Goal: Transaction & Acquisition: Register for event/course

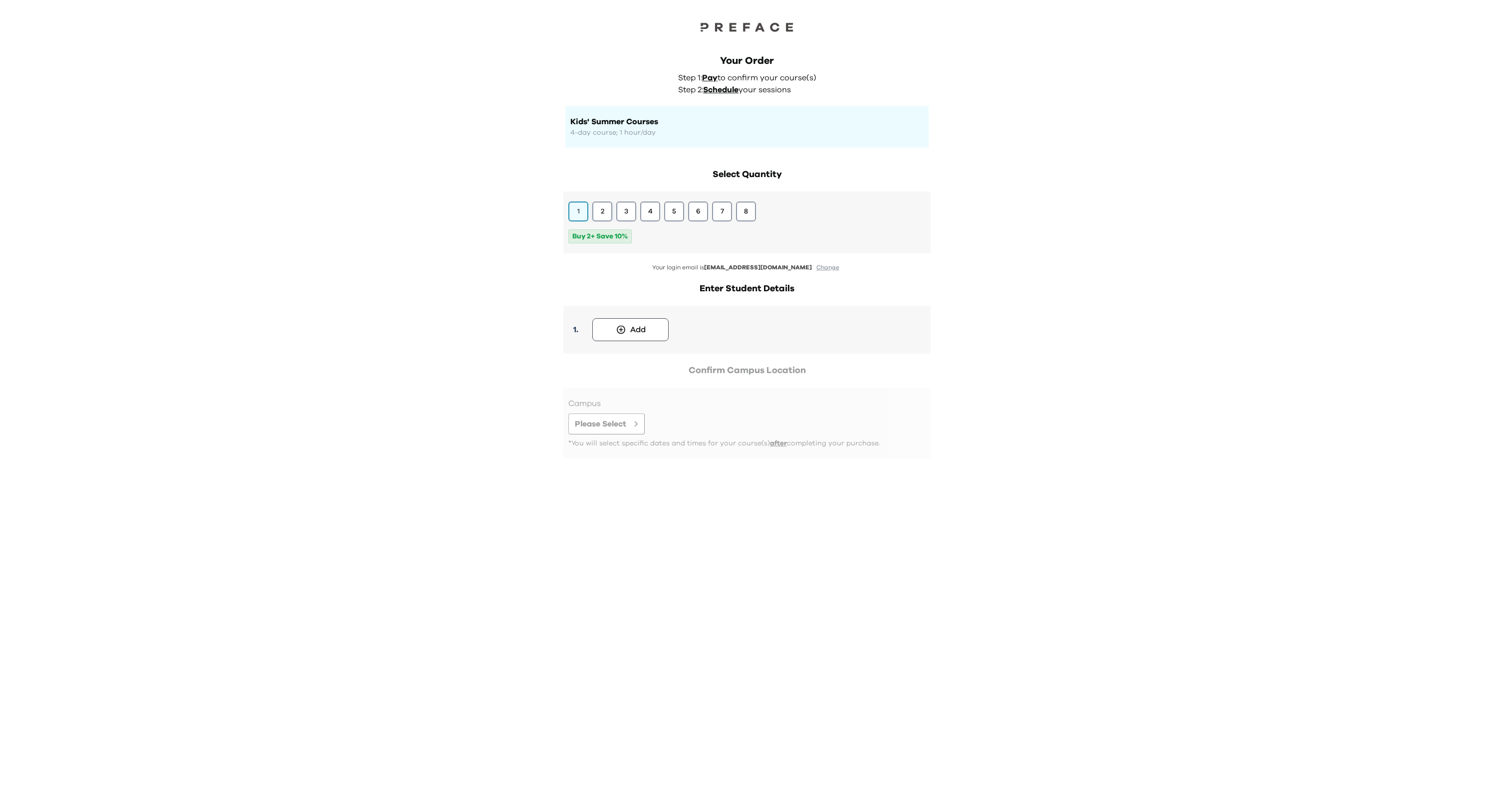
click at [603, 213] on button "2" at bounding box center [603, 211] width 20 height 20
click at [642, 332] on div "Add" at bounding box center [638, 330] width 15 height 12
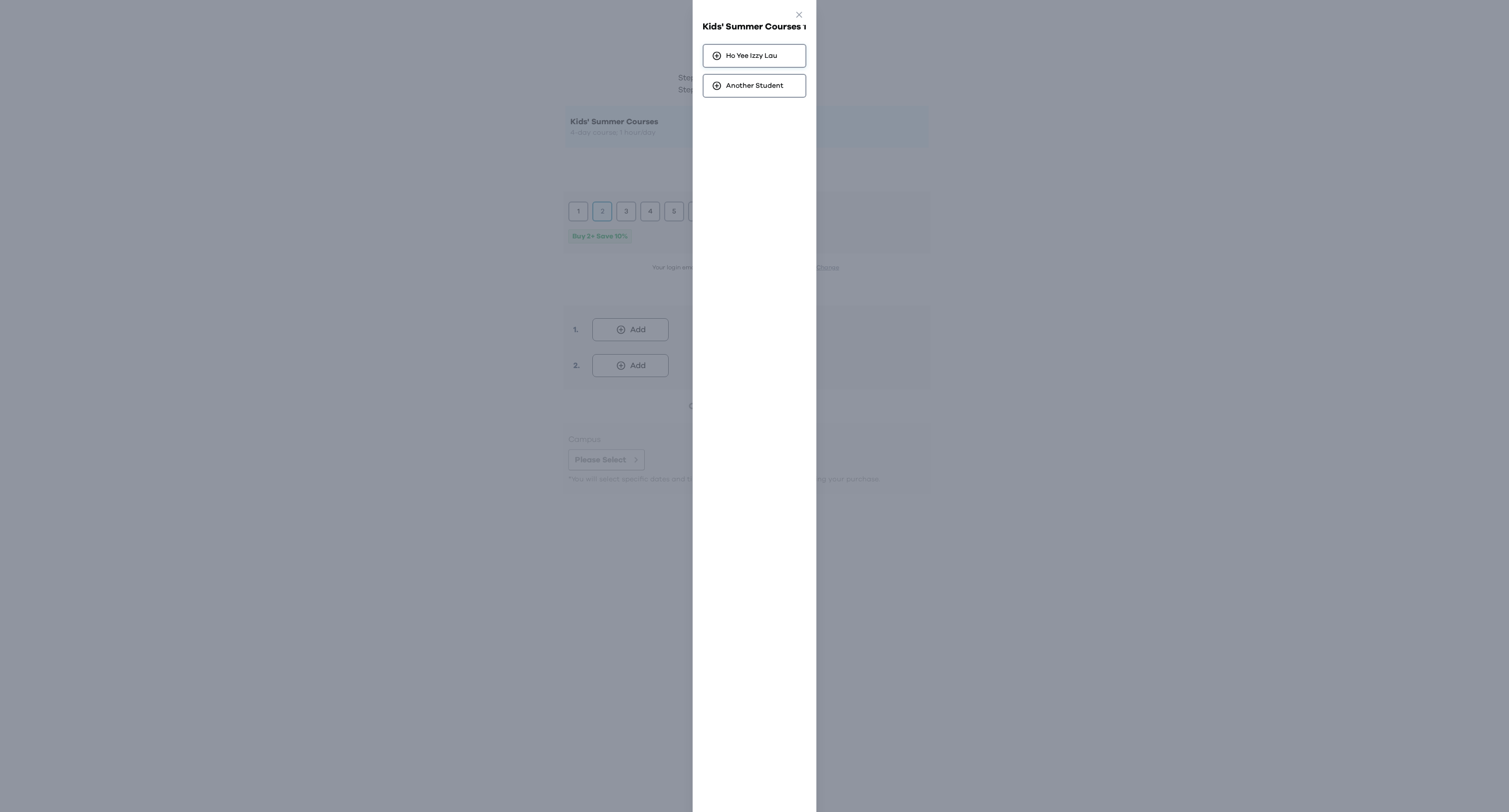
click at [770, 57] on span "Ho Yee Izzy Lau" at bounding box center [751, 56] width 51 height 10
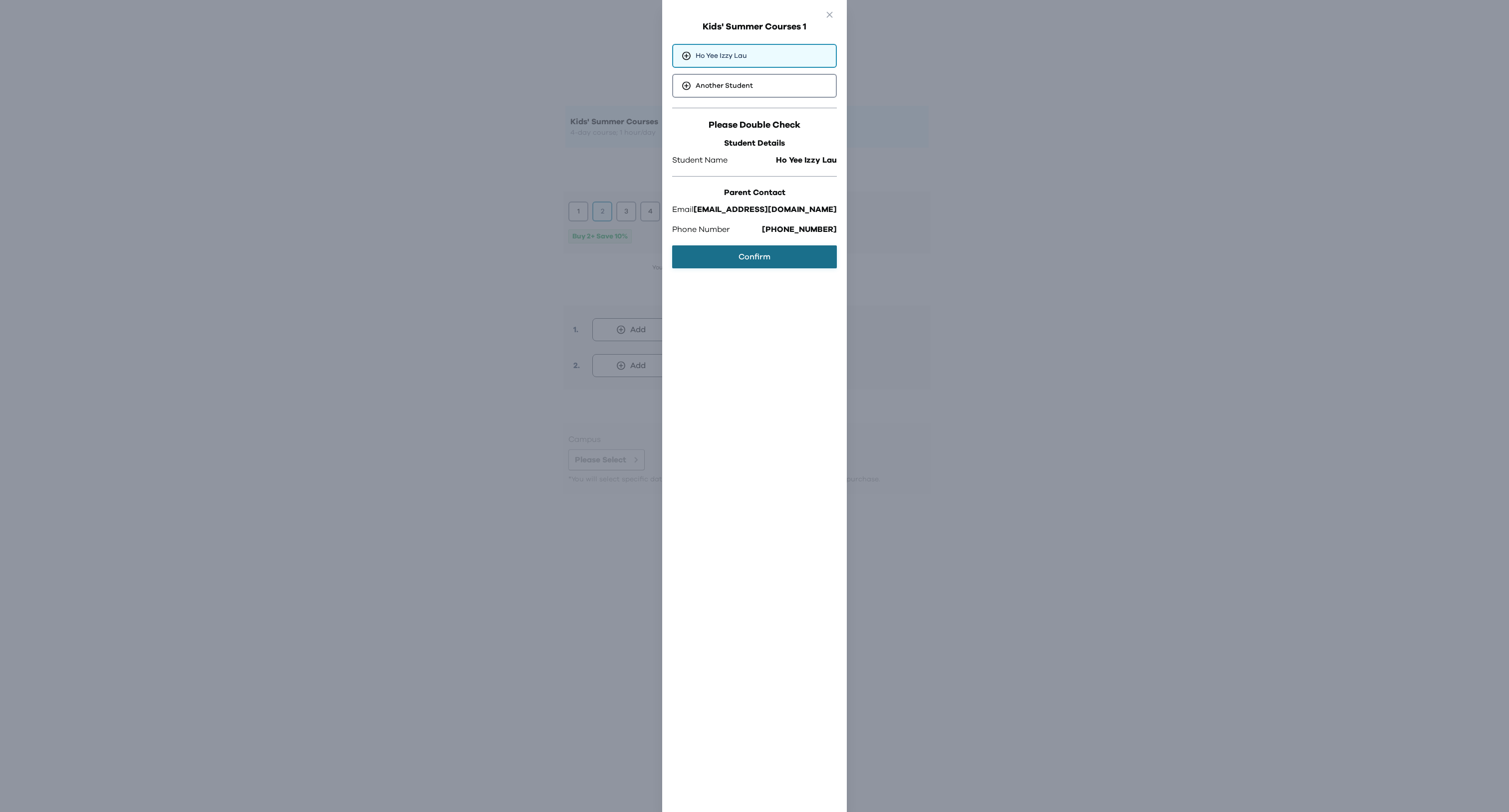
click at [758, 257] on button "Confirm" at bounding box center [754, 257] width 165 height 23
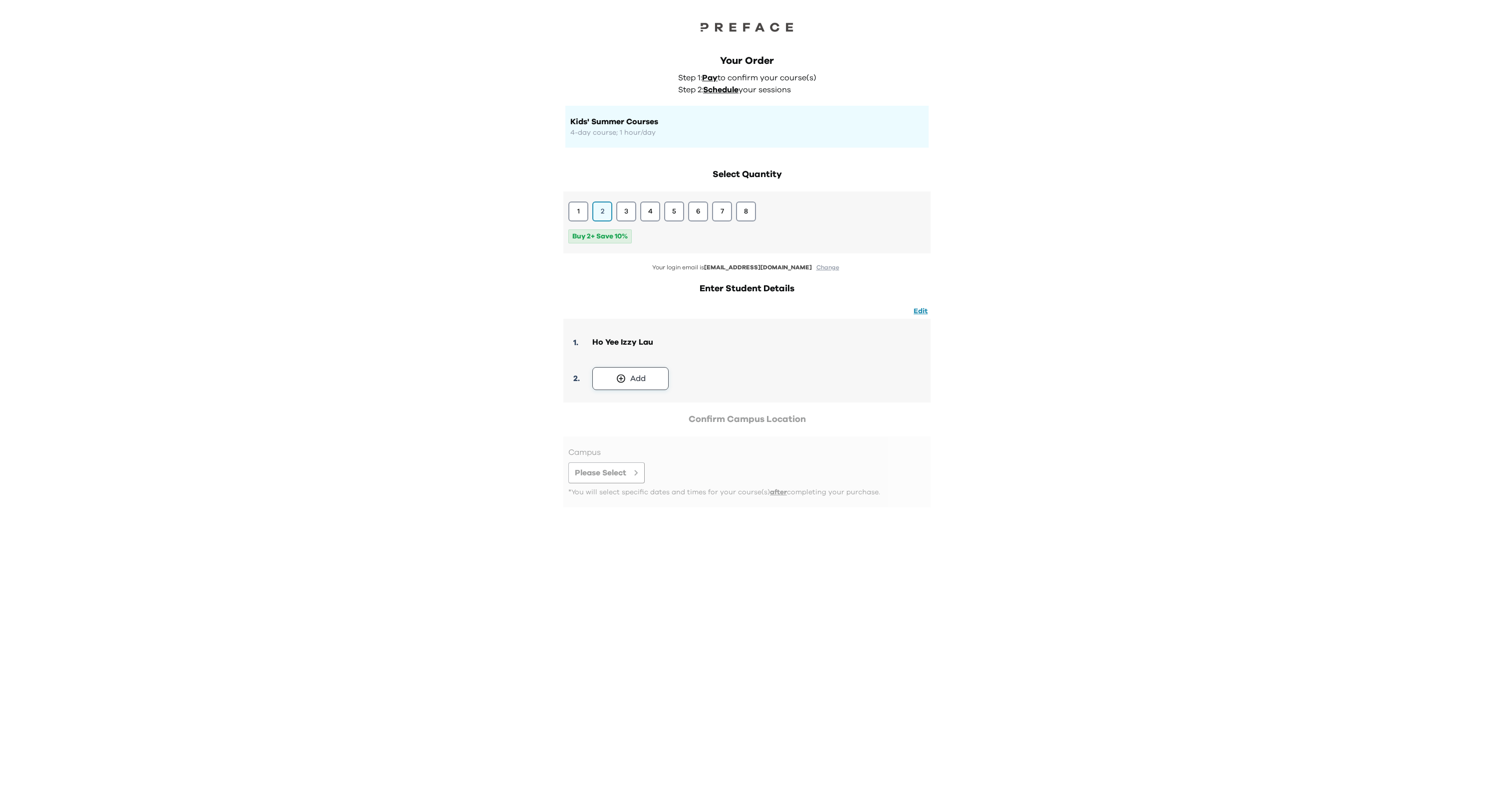
click at [650, 377] on button "Add" at bounding box center [630, 379] width 76 height 23
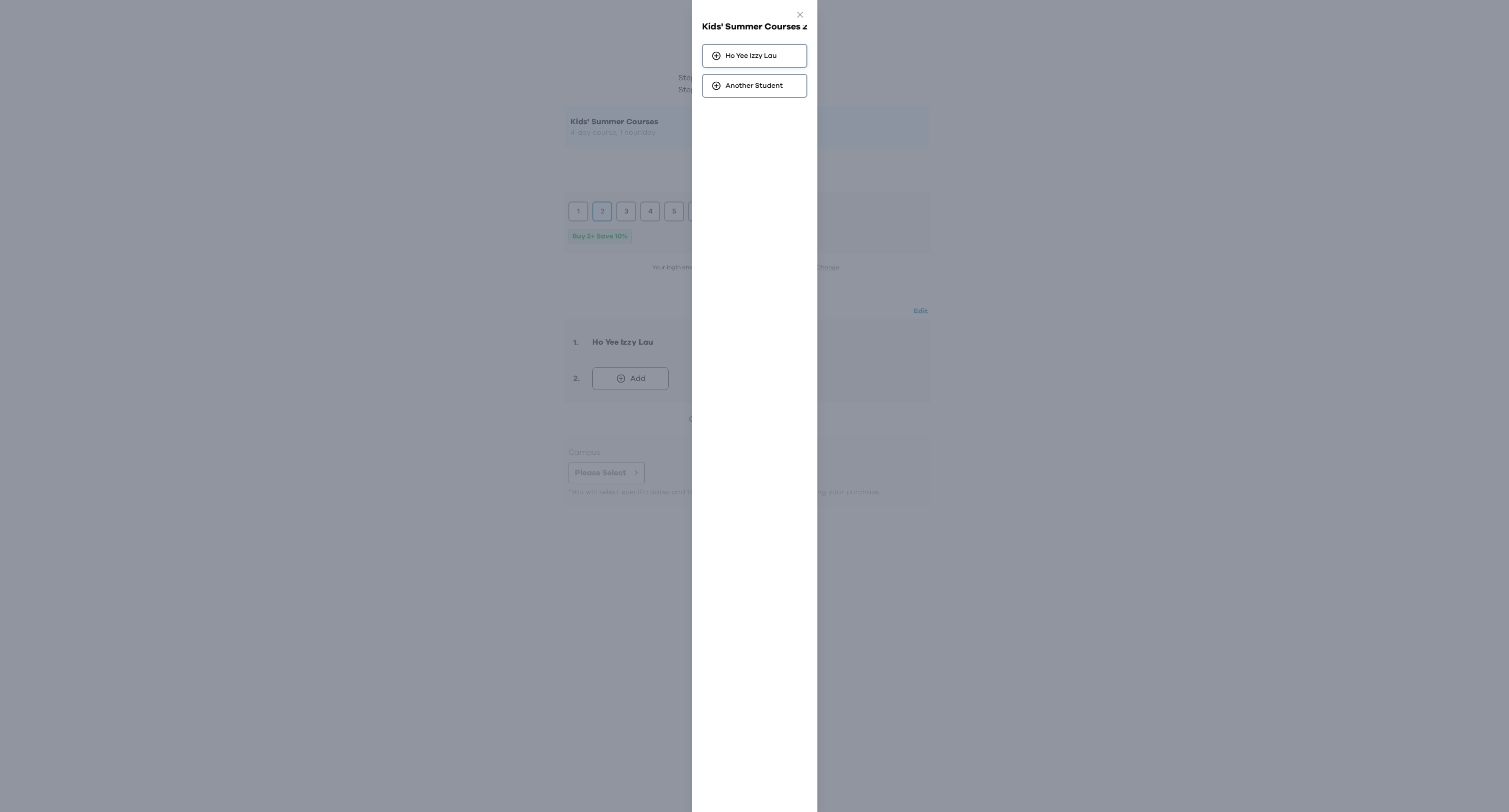
click at [765, 58] on span "Ho Yee Izzy Lau" at bounding box center [751, 56] width 51 height 10
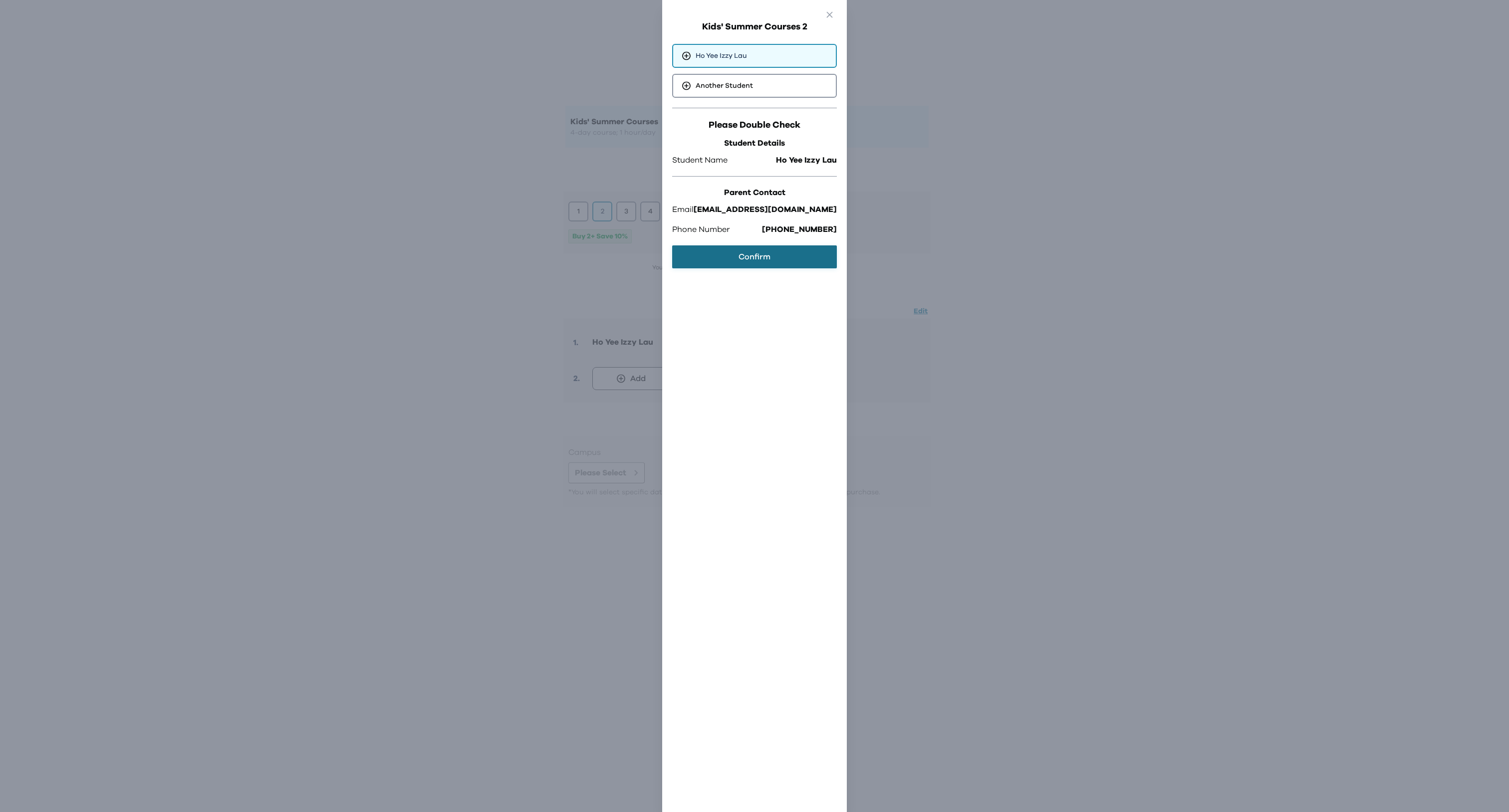
click at [748, 260] on button "Confirm" at bounding box center [754, 257] width 165 height 23
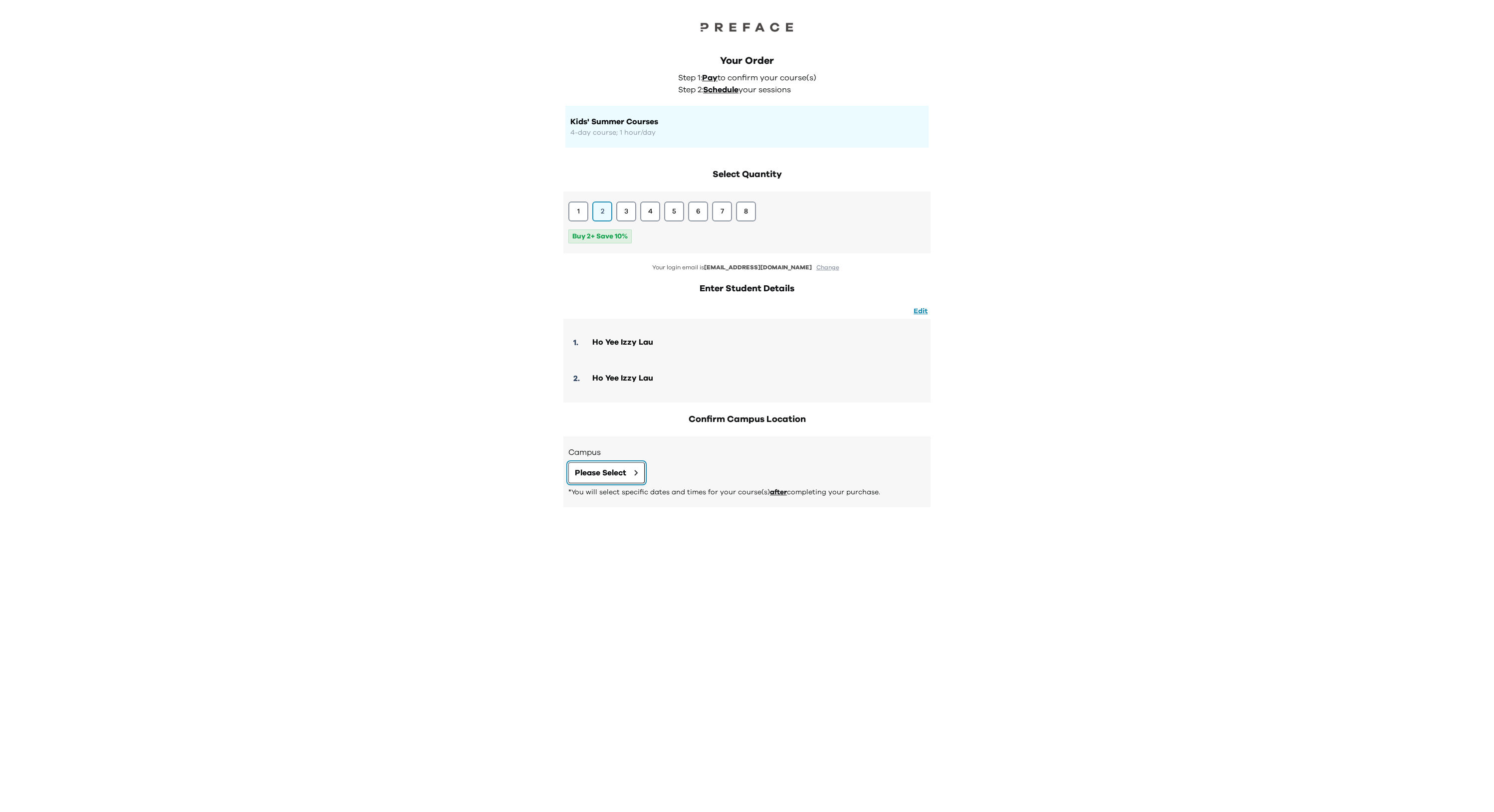
click at [606, 471] on span "Please Select" at bounding box center [600, 473] width 51 height 12
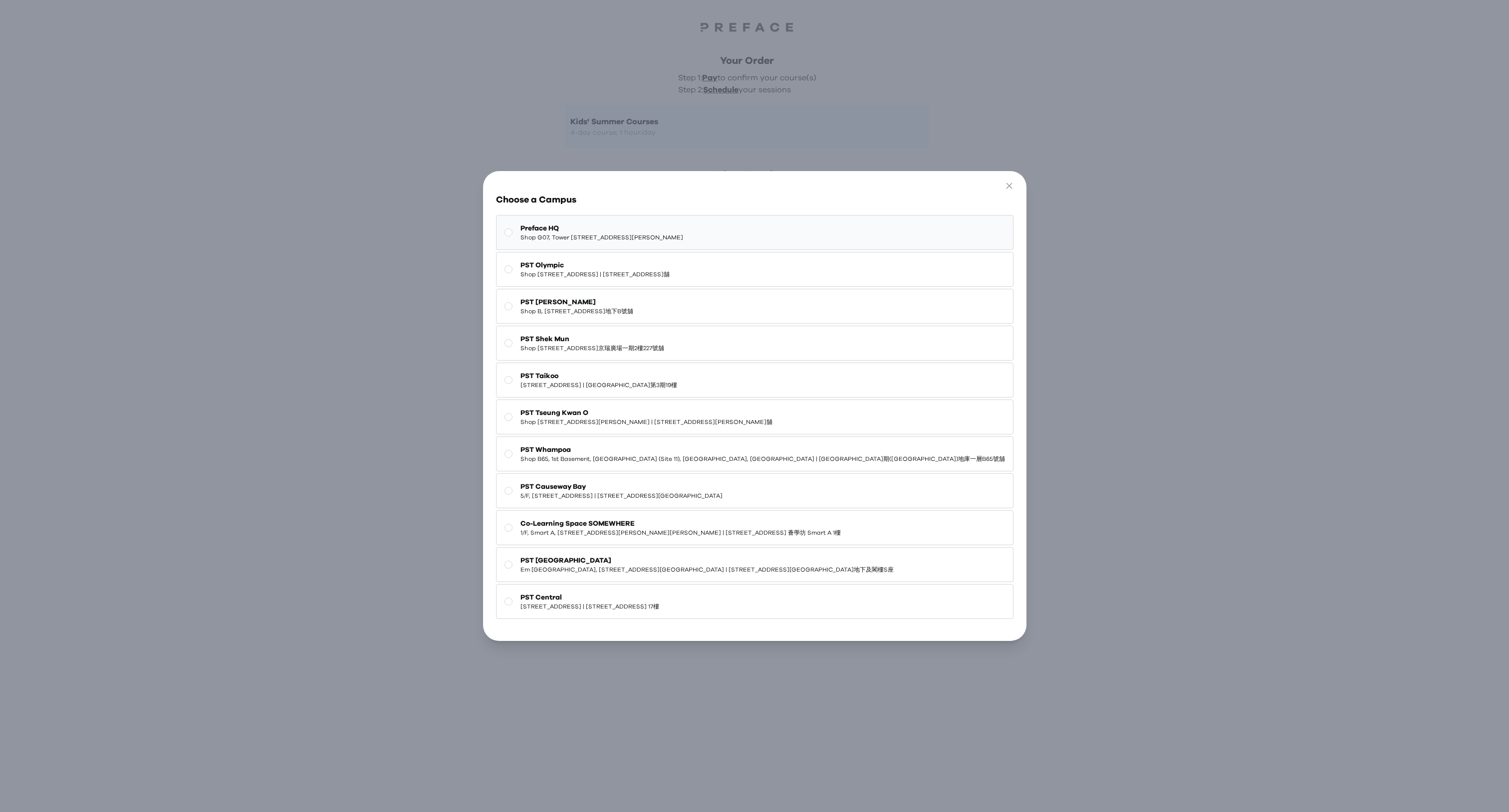
click at [633, 223] on span "Preface HQ" at bounding box center [601, 228] width 162 height 10
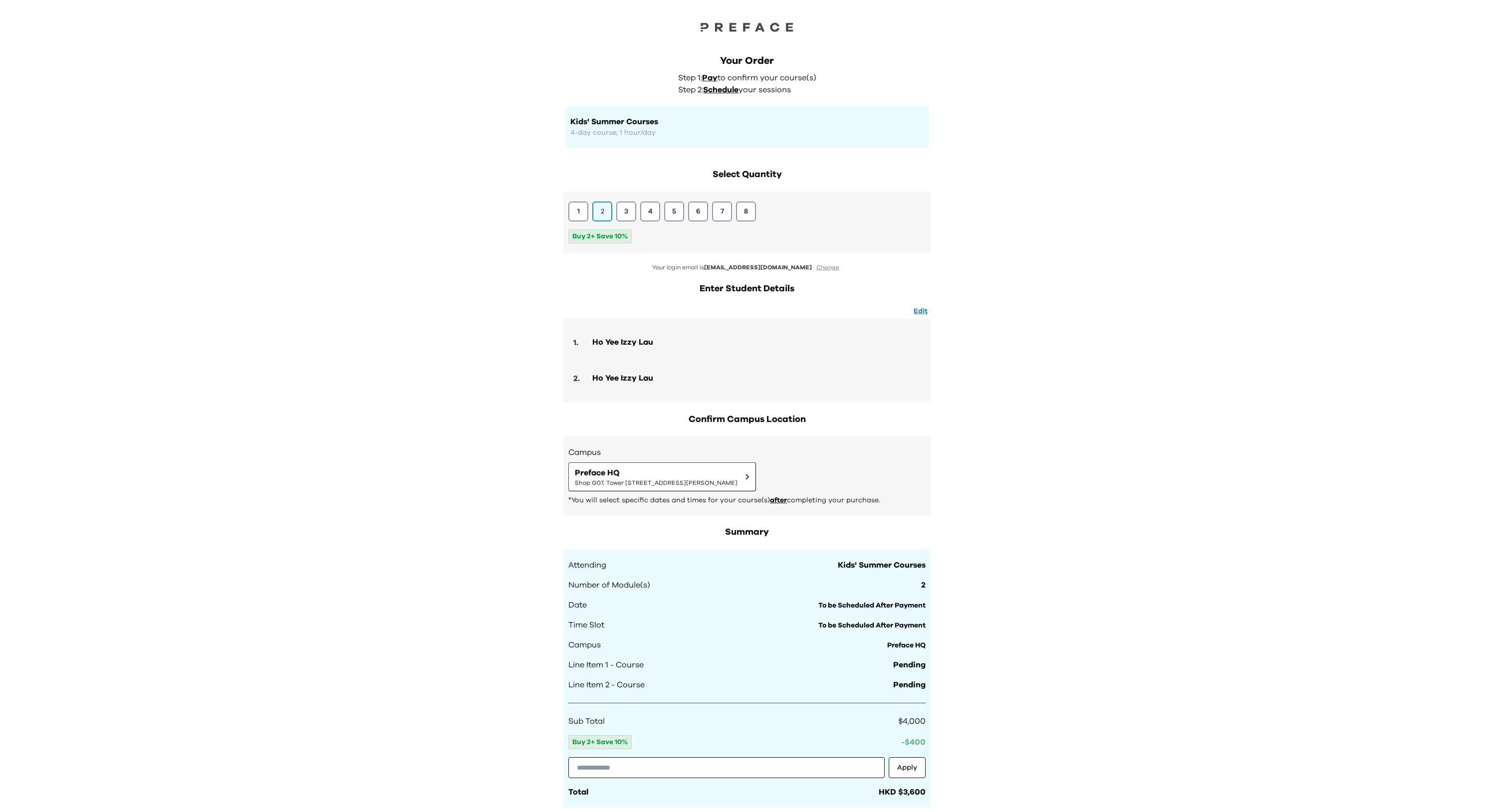
scroll to position [281, 0]
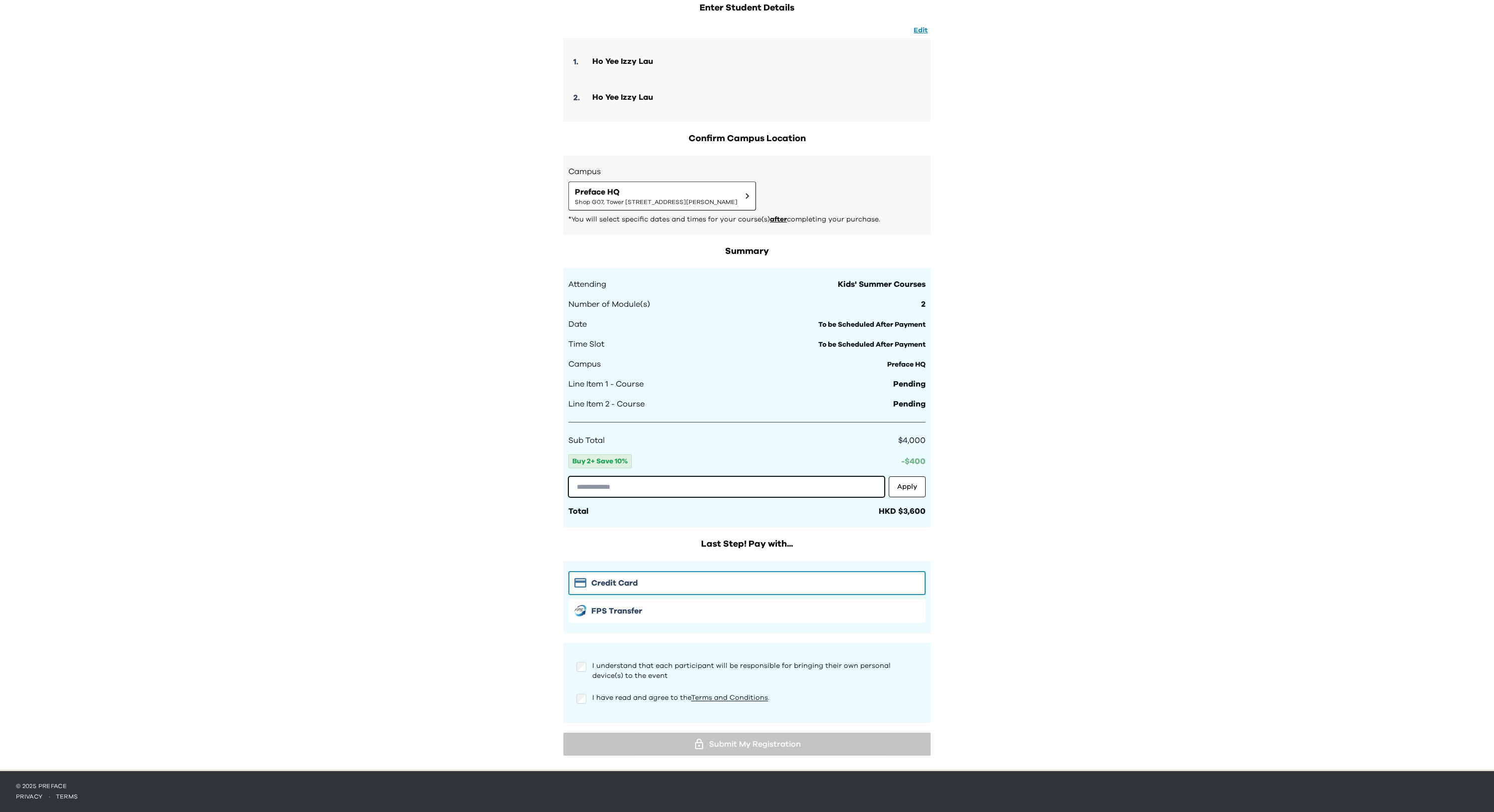
click at [640, 490] on input "text" at bounding box center [727, 487] width 317 height 21
paste input "**********"
type input "**********"
click at [917, 487] on button "Apply" at bounding box center [907, 487] width 37 height 21
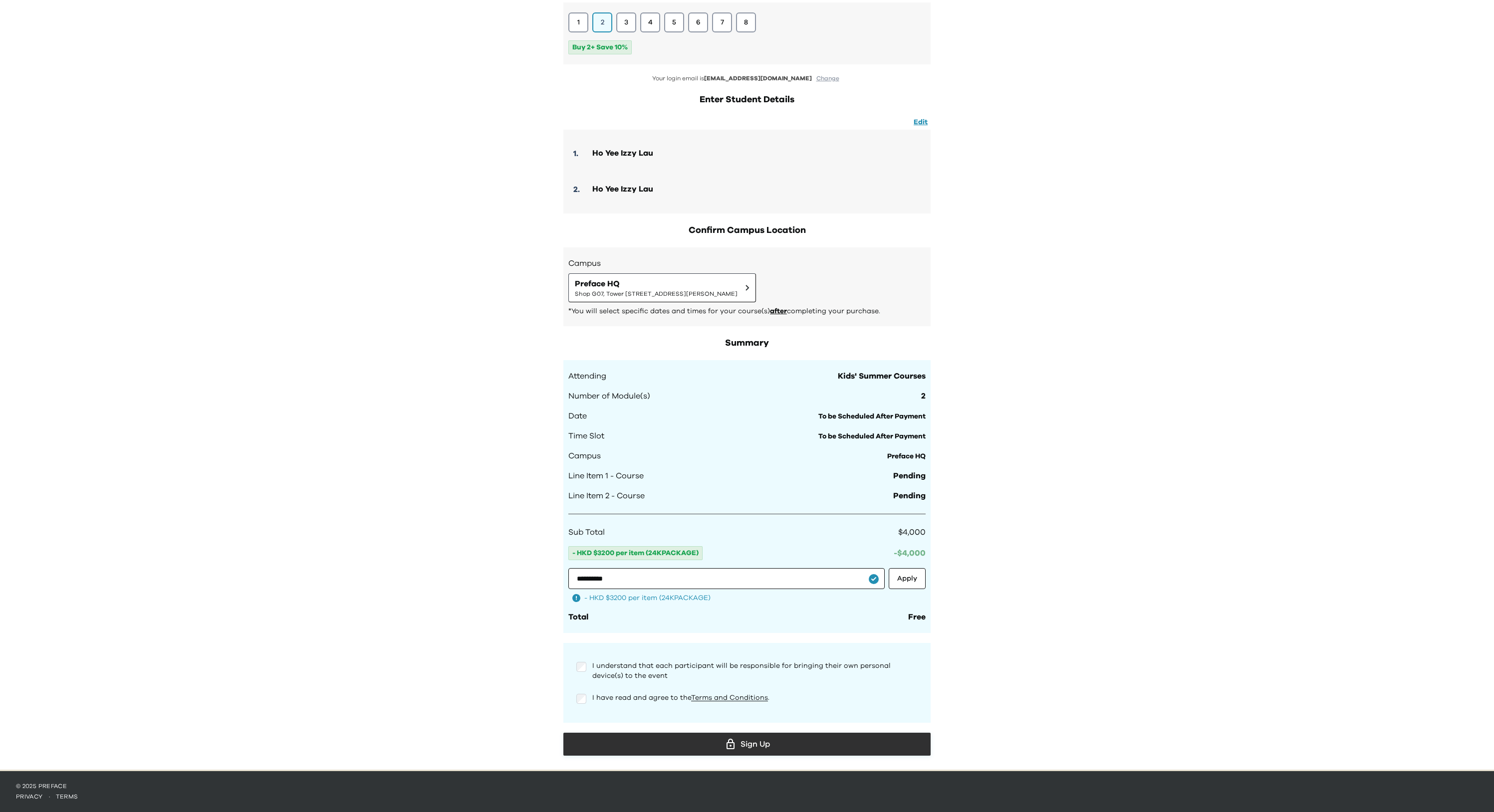
click at [739, 739] on div "Sign Up" at bounding box center [747, 744] width 351 height 15
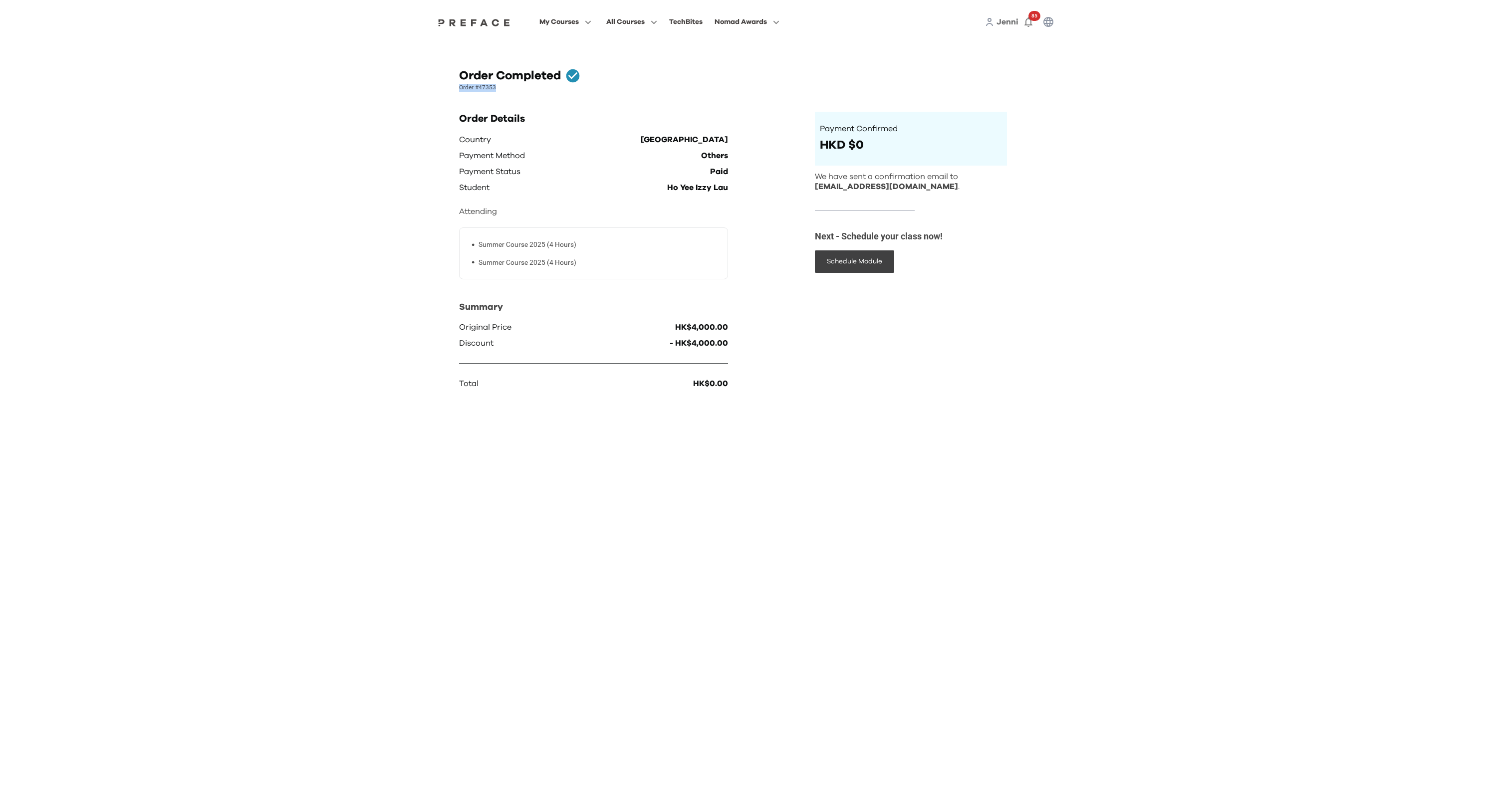
drag, startPoint x: 459, startPoint y: 89, endPoint x: 506, endPoint y: 90, distance: 47.0
click at [506, 90] on p "Order #47353" at bounding box center [747, 88] width 576 height 8
copy p "Order #47353"
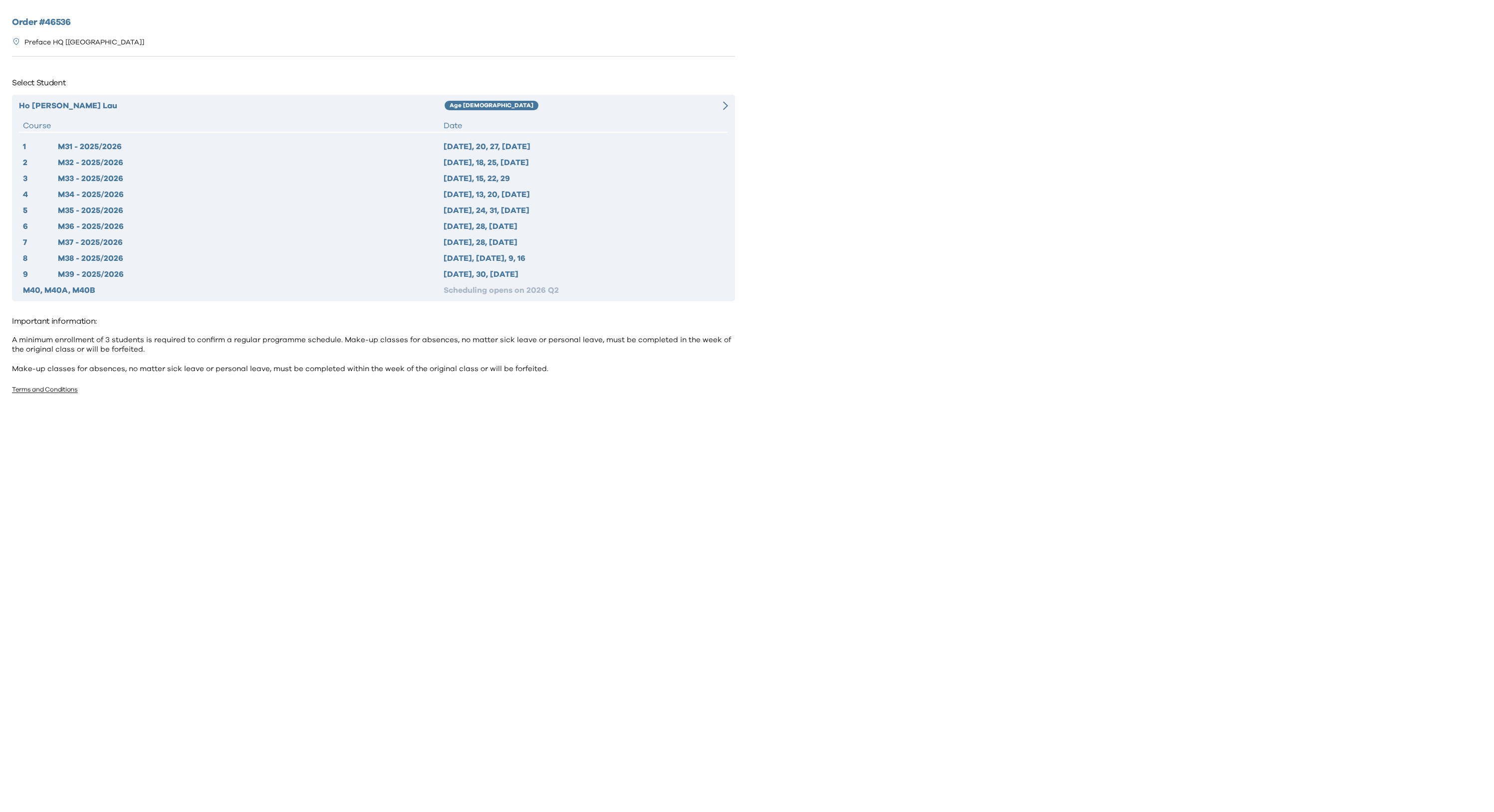
click at [725, 107] on icon at bounding box center [725, 105] width 5 height 9
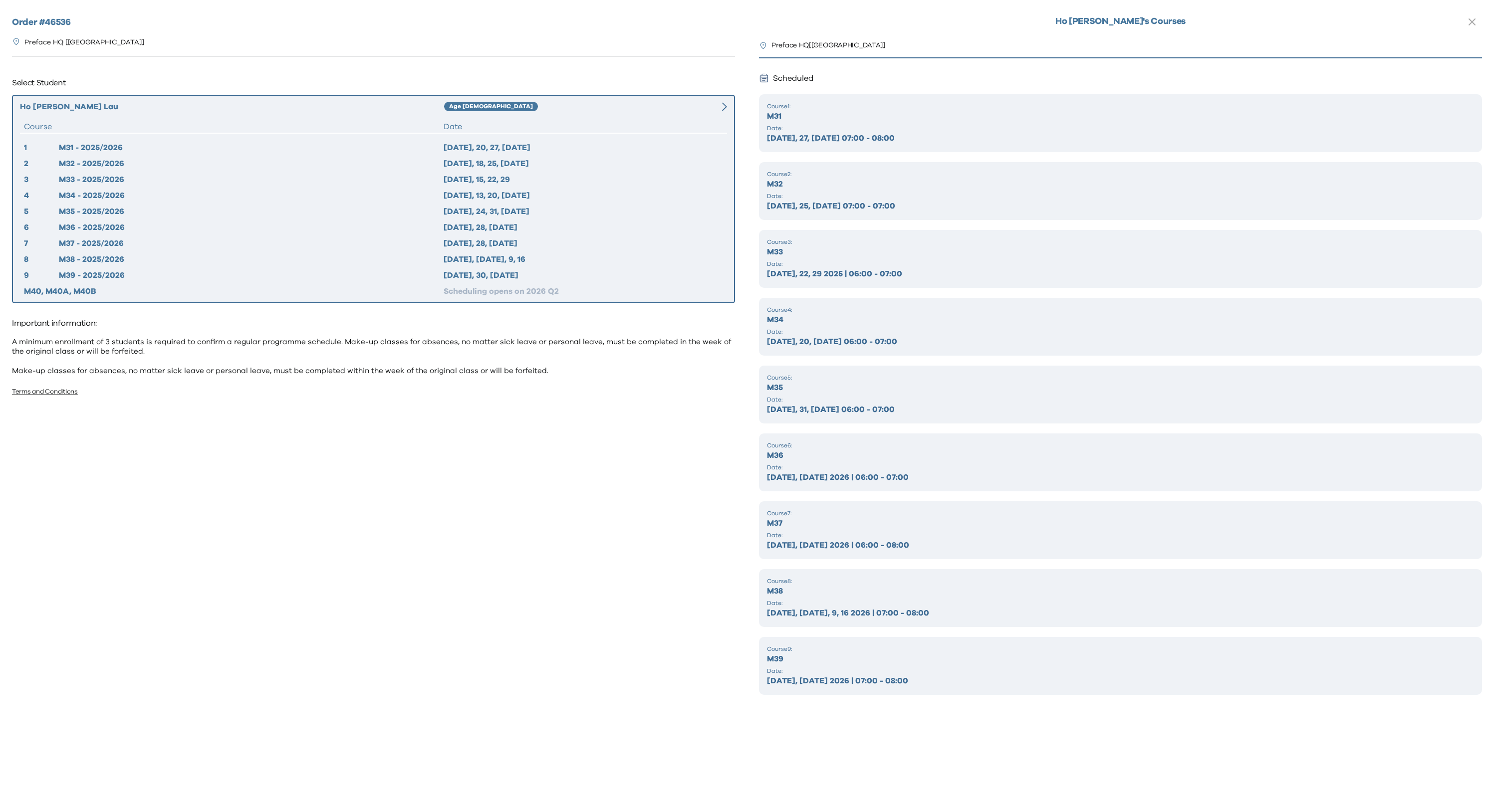
click at [885, 128] on p "Date:" at bounding box center [1120, 128] width 707 height 8
click at [828, 123] on div "Course 1 : M31 Date: Sep 13, 20, 27, Oct 4 2025 | 07:00 - 08:00" at bounding box center [1121, 123] width 723 height 58
